Goal: Complete application form

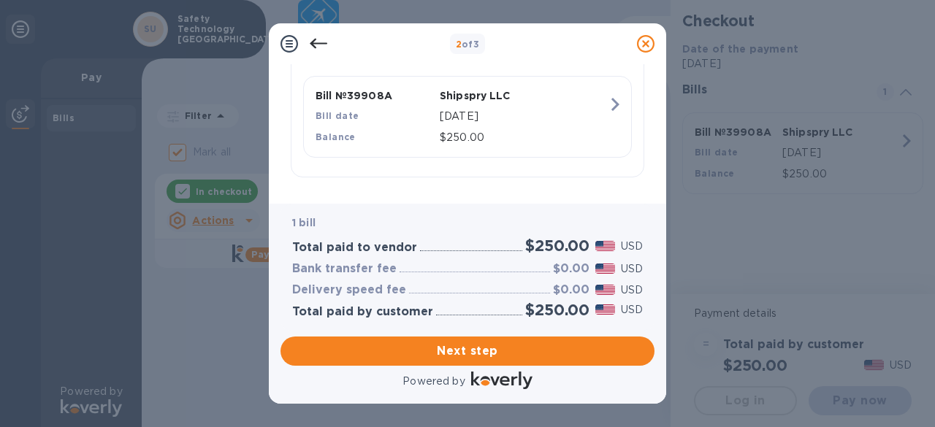
scroll to position [371, 0]
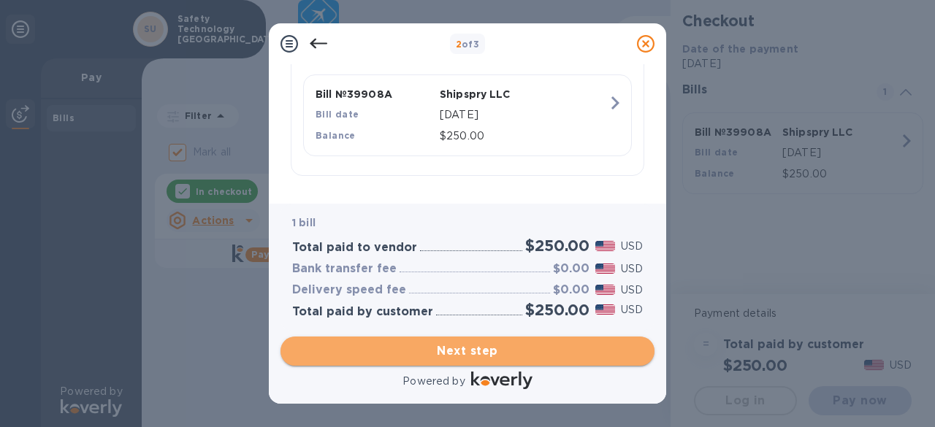
click at [542, 347] on span "Next step" at bounding box center [467, 351] width 351 height 18
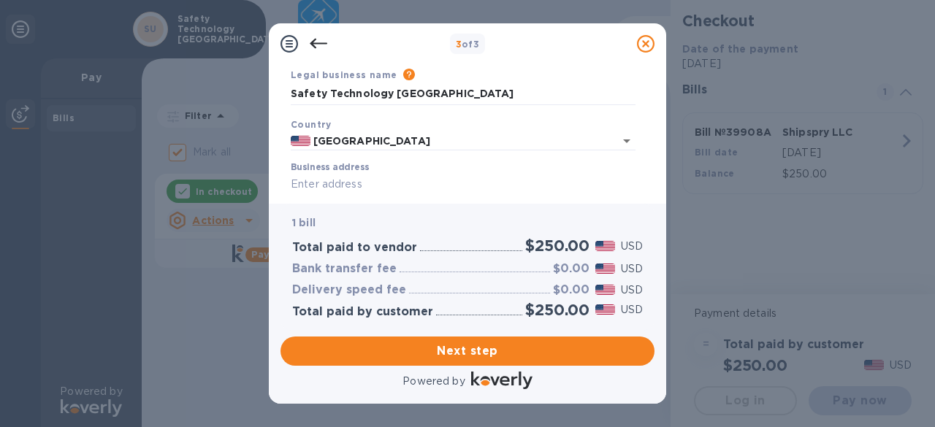
scroll to position [73, 0]
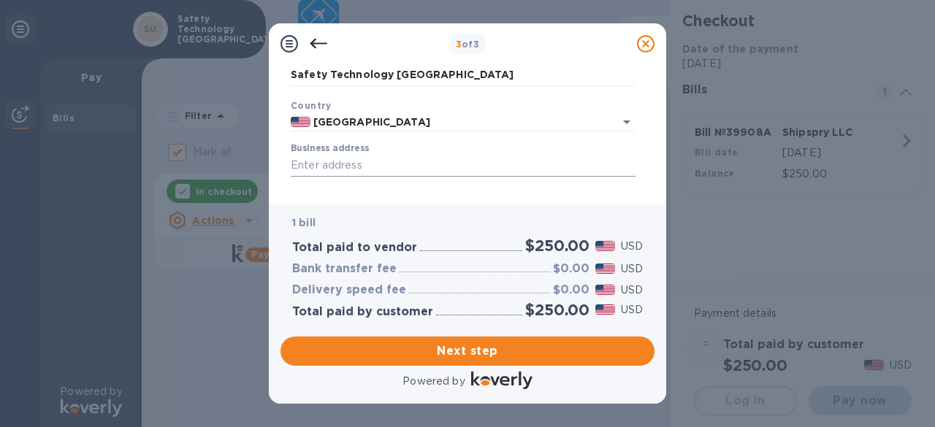
click at [386, 166] on input "Business address" at bounding box center [463, 166] width 345 height 22
type input "[STREET_ADDRESS]"
type input "Abilene"
type input "[GEOGRAPHIC_DATA]"
type input "79605"
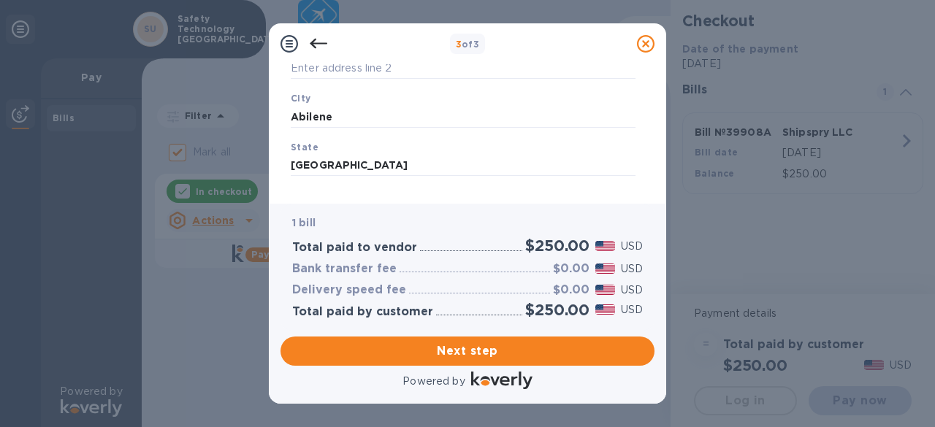
scroll to position [287, 0]
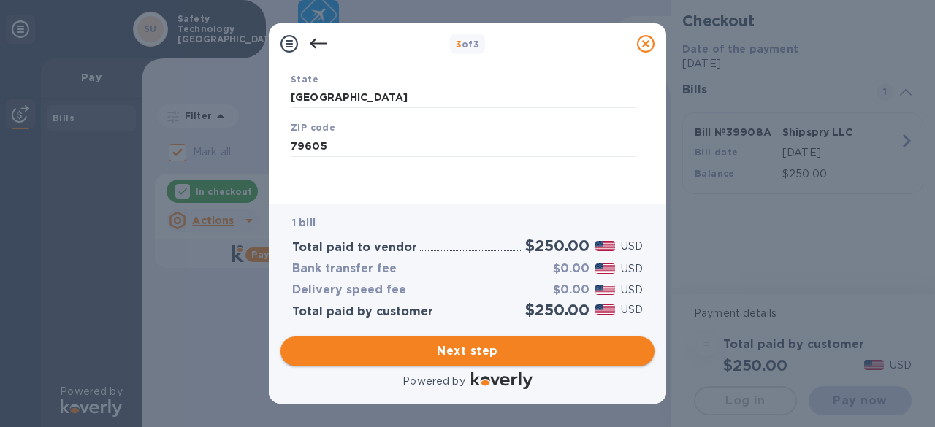
click at [477, 351] on span "Next step" at bounding box center [467, 351] width 351 height 18
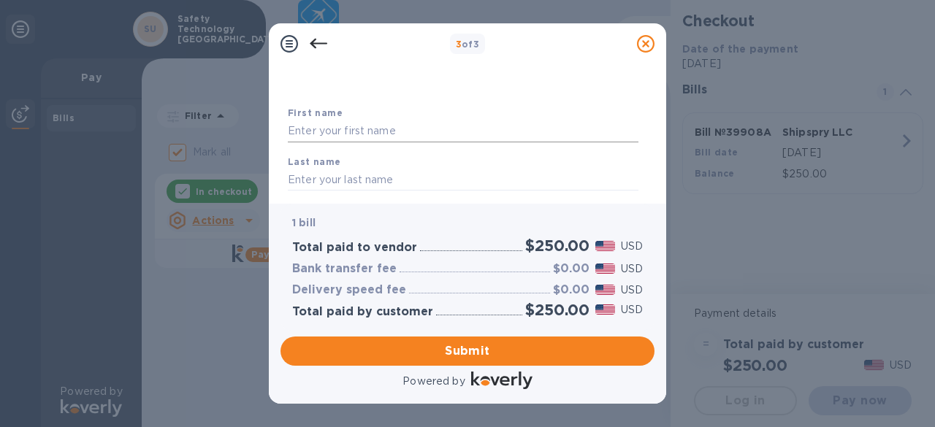
scroll to position [73, 0]
click at [356, 110] on input "text" at bounding box center [463, 111] width 351 height 22
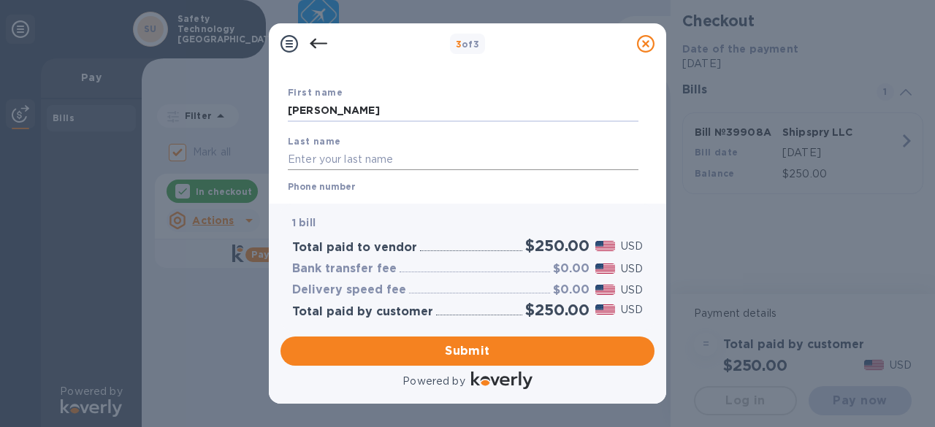
type input "[PERSON_NAME]"
click at [355, 158] on input "text" at bounding box center [463, 159] width 351 height 22
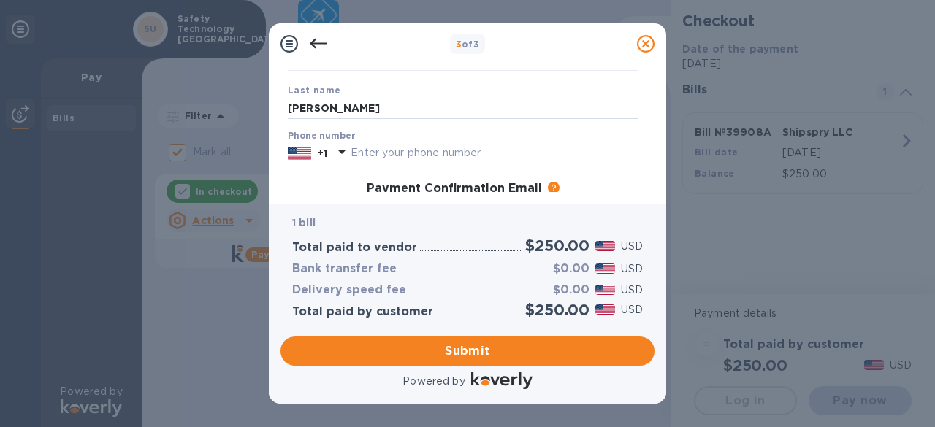
scroll to position [146, 0]
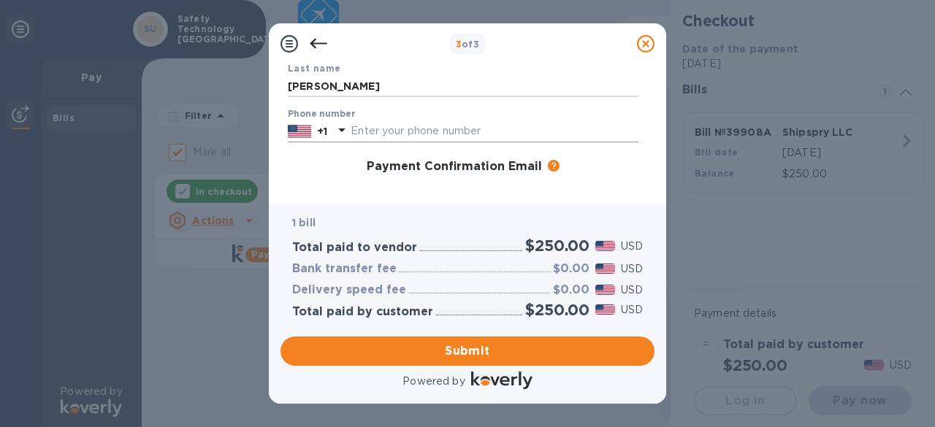
type input "[PERSON_NAME]"
click at [368, 135] on input "text" at bounding box center [495, 131] width 288 height 22
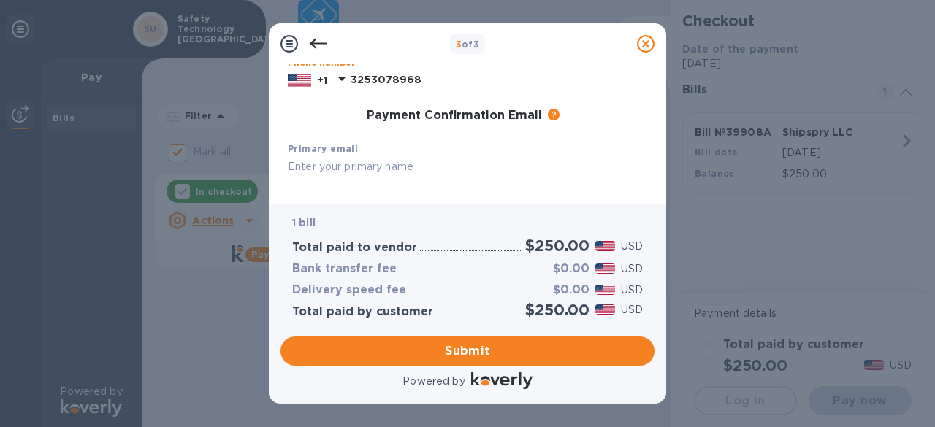
scroll to position [219, 0]
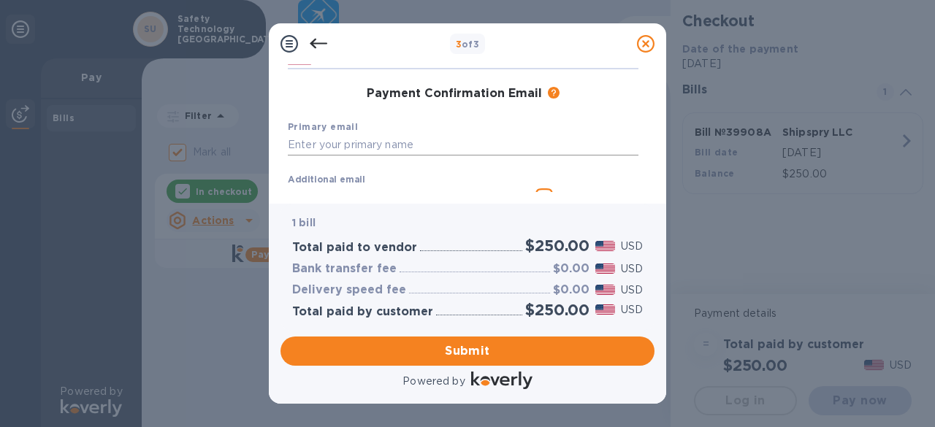
type input "3253078968"
click at [407, 142] on input "text" at bounding box center [463, 145] width 351 height 22
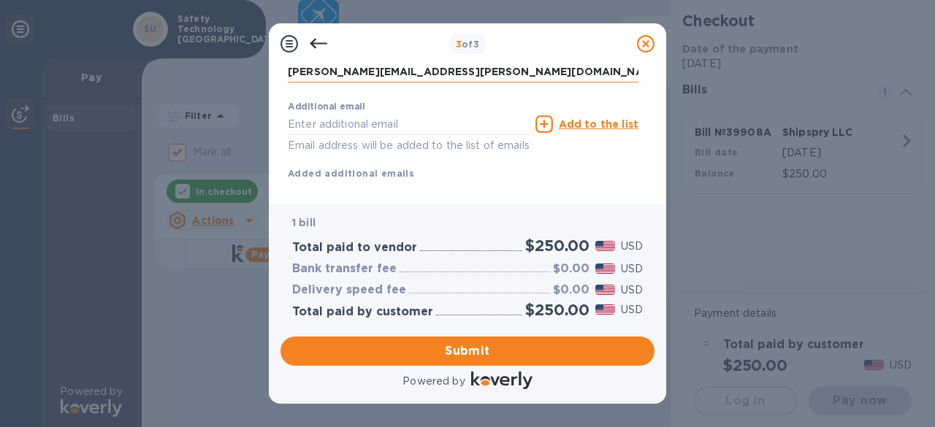
scroll to position [321, 0]
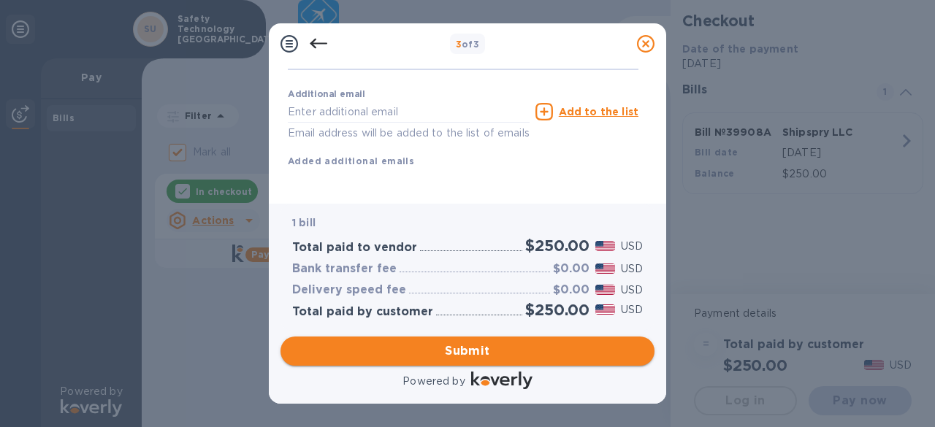
type input "[PERSON_NAME][EMAIL_ADDRESS][PERSON_NAME][DOMAIN_NAME]"
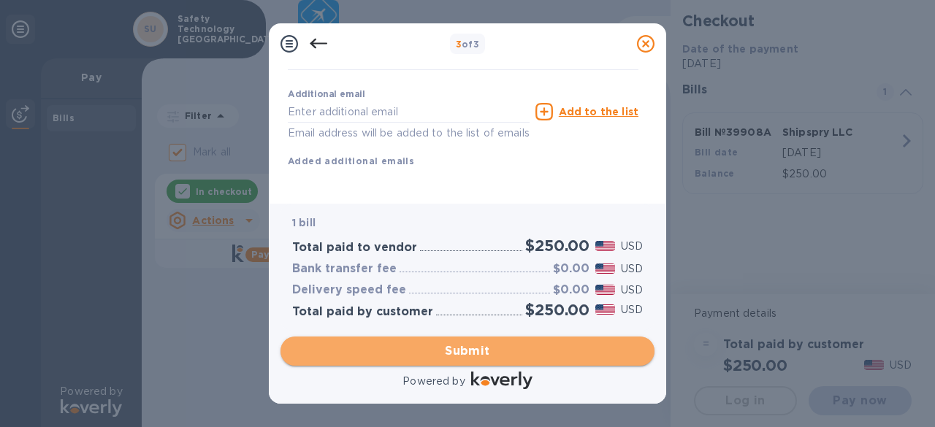
click at [467, 347] on span "Submit" at bounding box center [467, 351] width 351 height 18
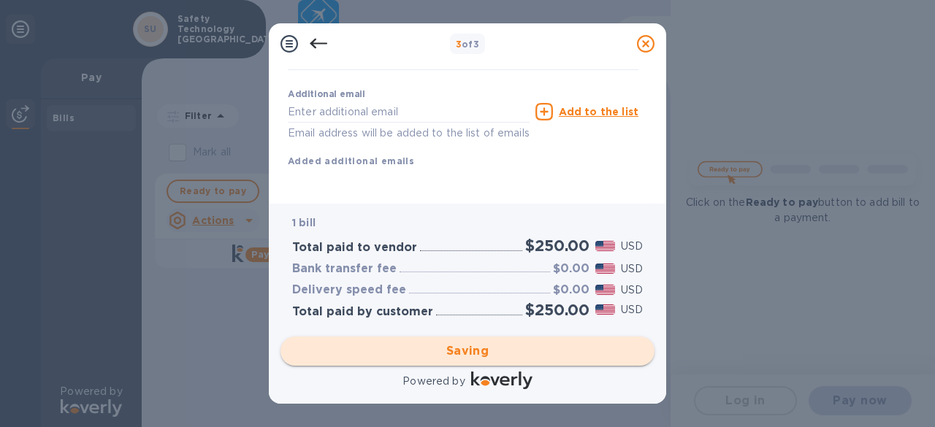
checkbox input "false"
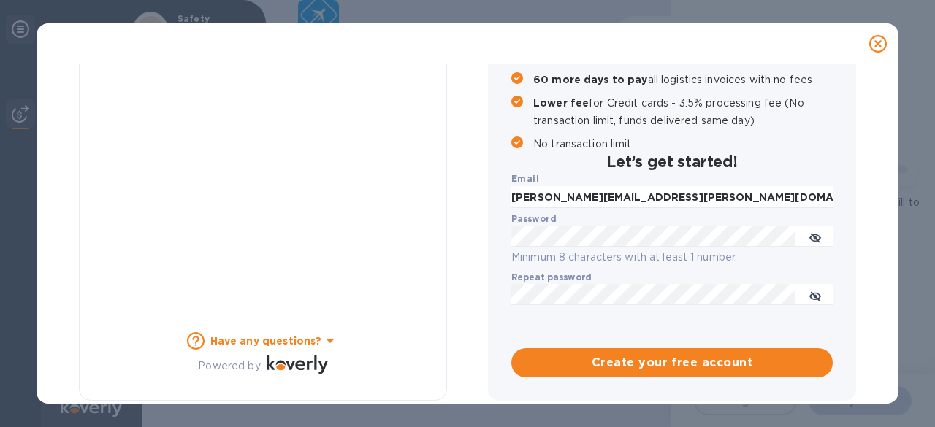
scroll to position [244, 0]
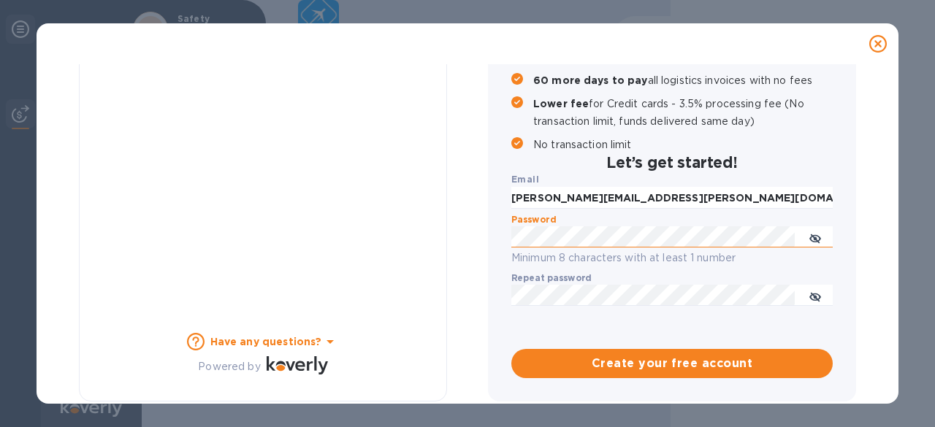
click at [811, 234] on icon "toggle password visibility" at bounding box center [815, 239] width 12 height 12
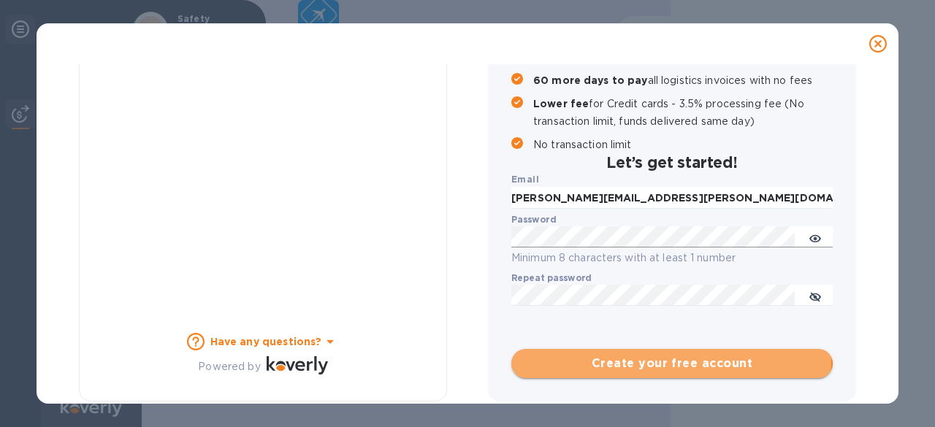
click at [602, 357] on span "Create your free account" at bounding box center [672, 364] width 298 height 18
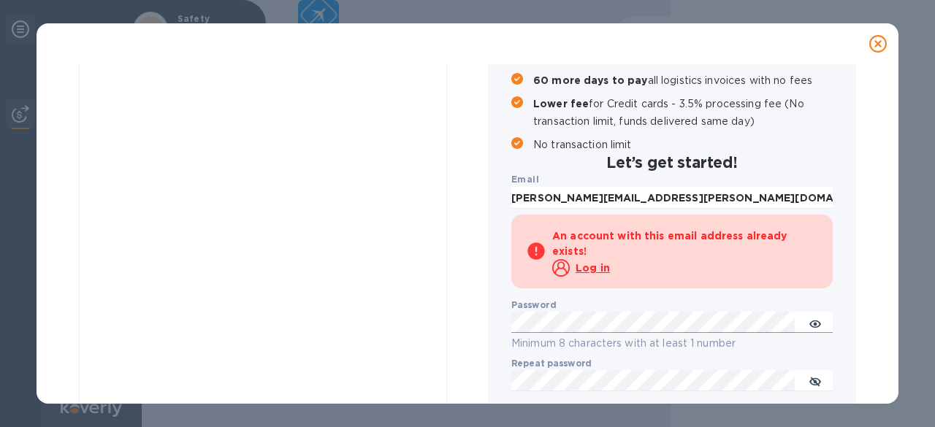
scroll to position [329, 0]
